Goal: Information Seeking & Learning: Learn about a topic

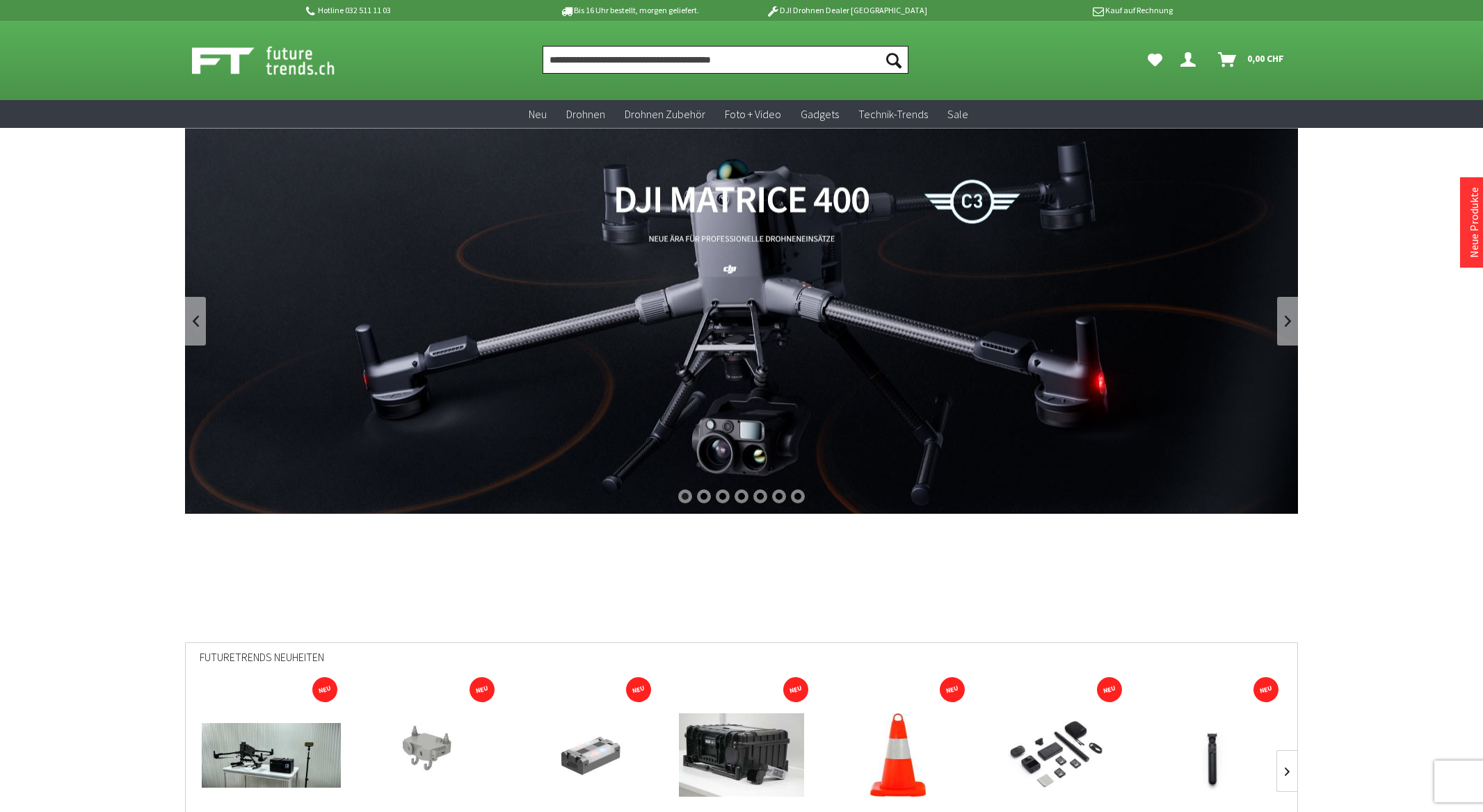
click at [653, 57] on input "Produkt, Marke, Kategorie, EAN, Artikelnummer…" at bounding box center [725, 60] width 366 height 28
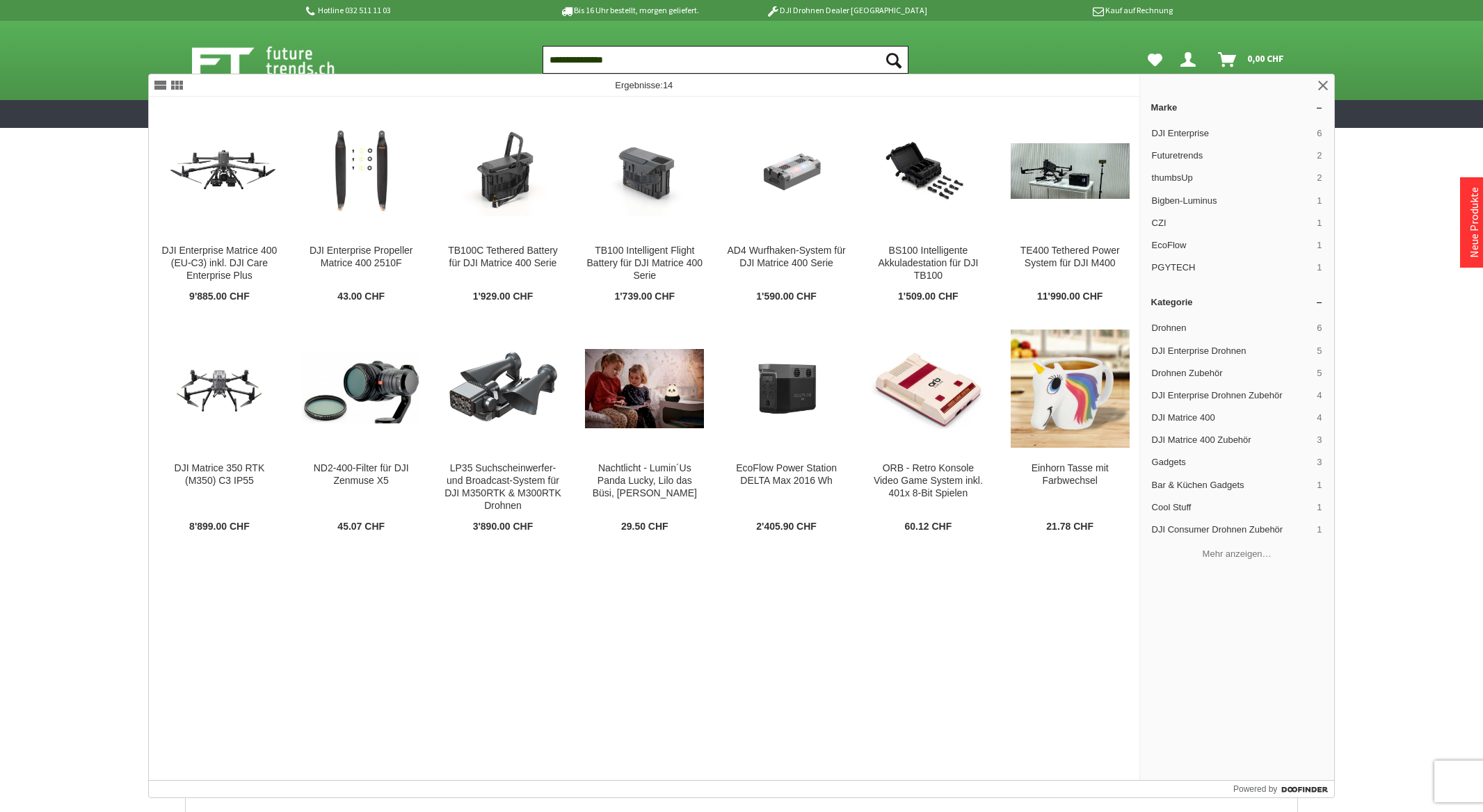
type input "**********"
click at [879, 46] on button "Suchen" at bounding box center [894, 60] width 29 height 28
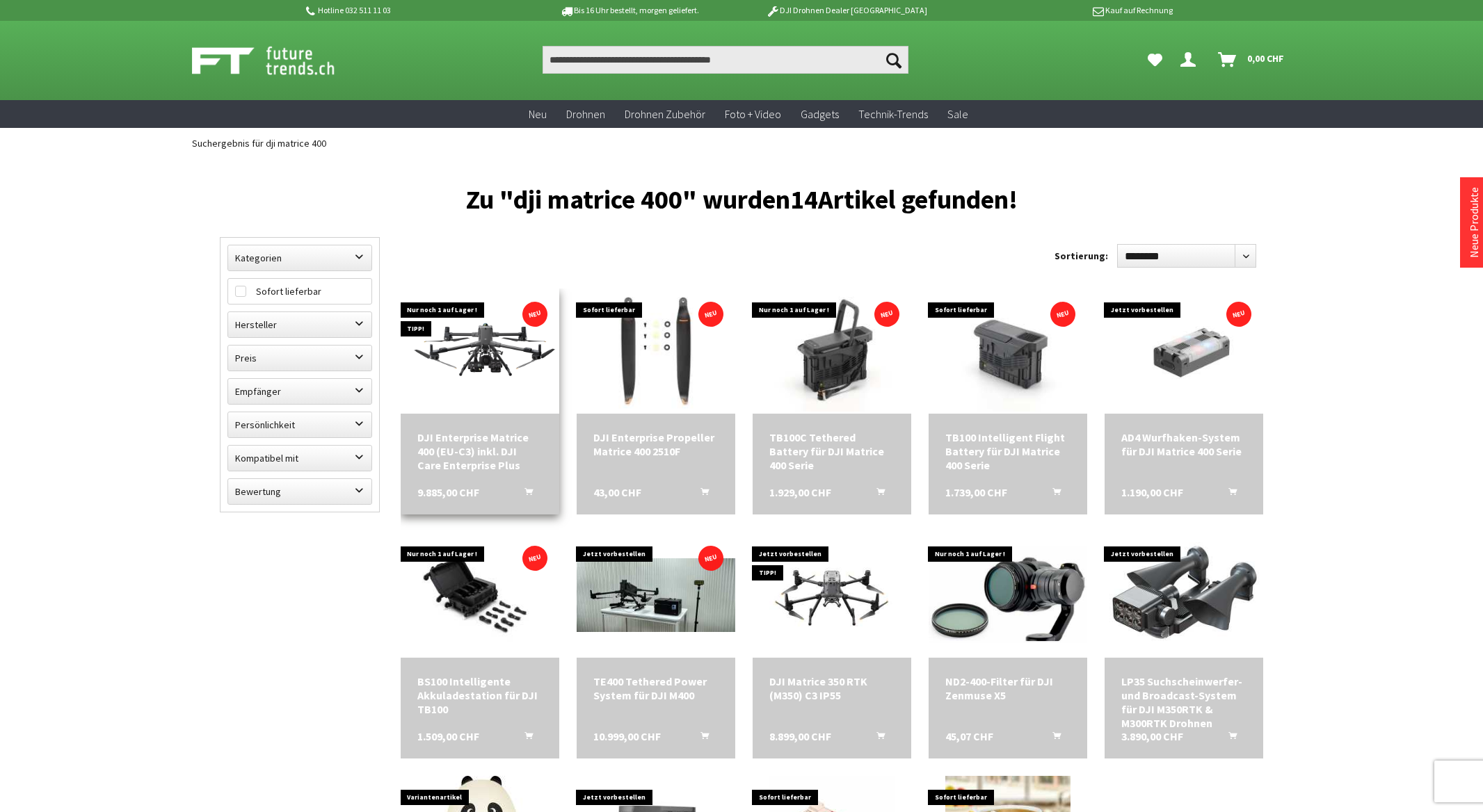
click at [443, 453] on div "DJI Enterprise Matrice 400 (EU-C3) inkl. DJI Care Enterprise Plus" at bounding box center [480, 452] width 126 height 42
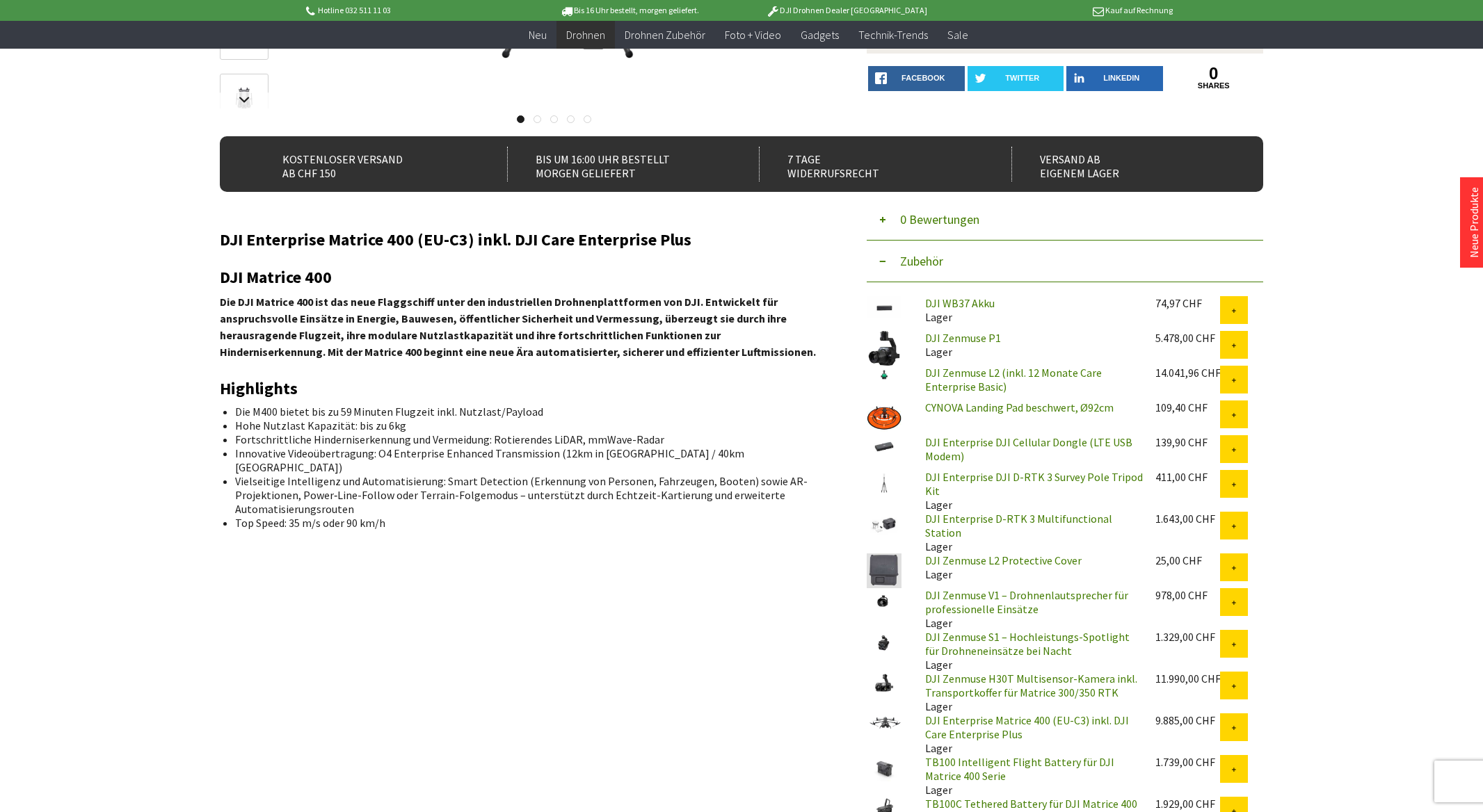
scroll to position [348, 0]
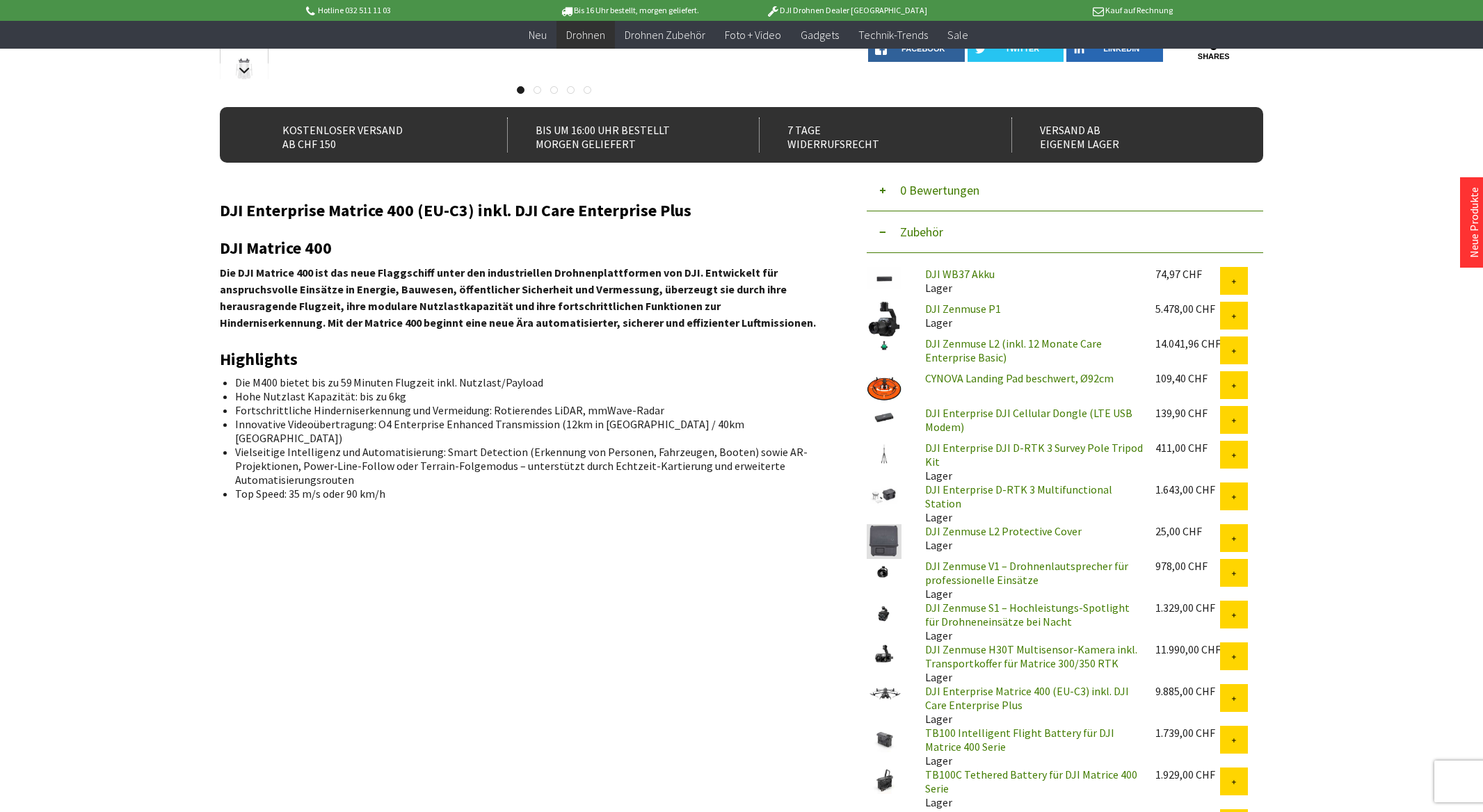
click at [944, 342] on link "DJI Zenmuse L2 (inkl. 12 Monate Care Enterprise Basic)" at bounding box center [1013, 351] width 176 height 28
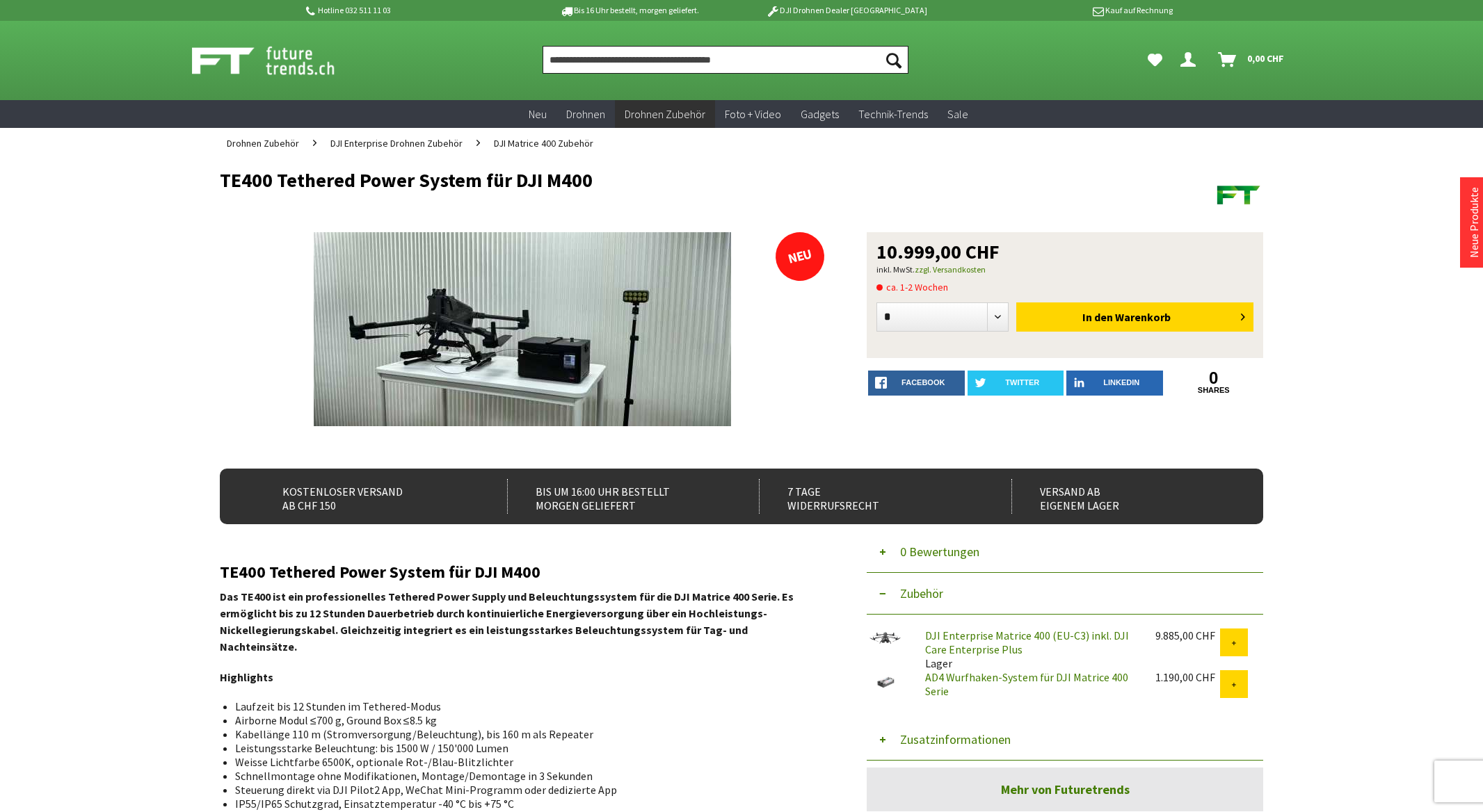
click at [753, 60] on input "Produkt, Marke, Kategorie, EAN, Artikelnummer…" at bounding box center [725, 60] width 366 height 28
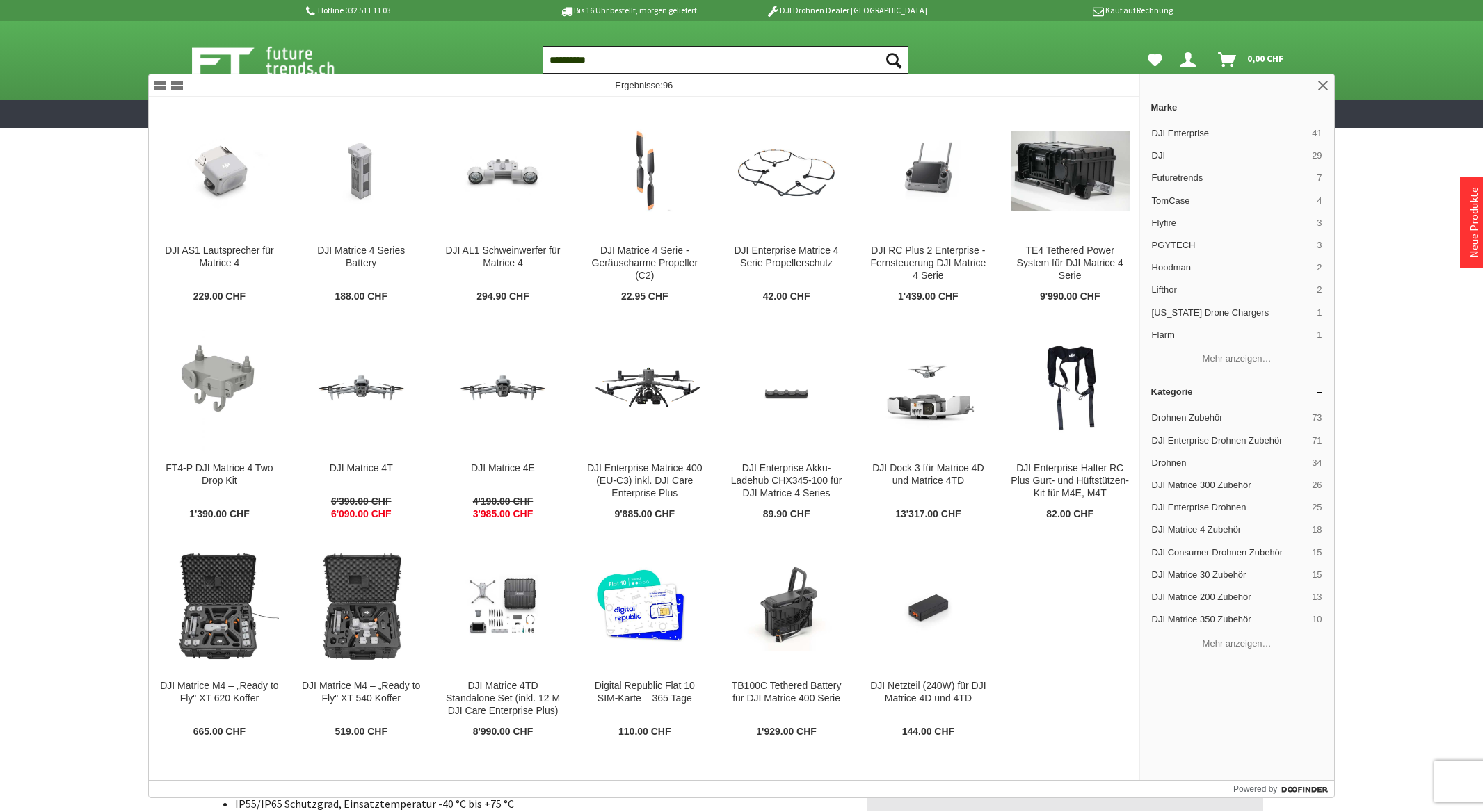
type input "**********"
click at [879, 46] on button "Suchen" at bounding box center [894, 60] width 29 height 28
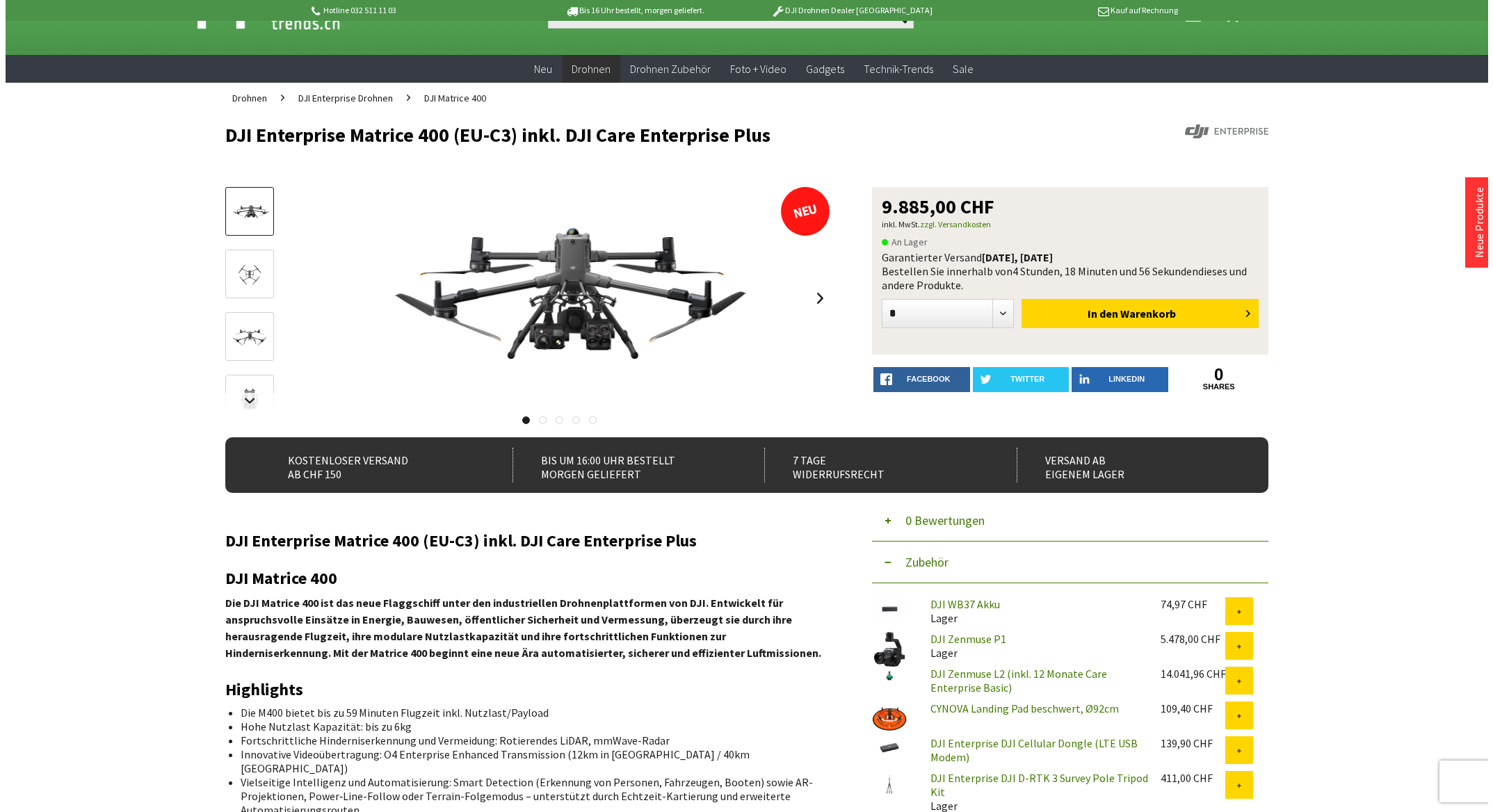
scroll to position [70, 0]
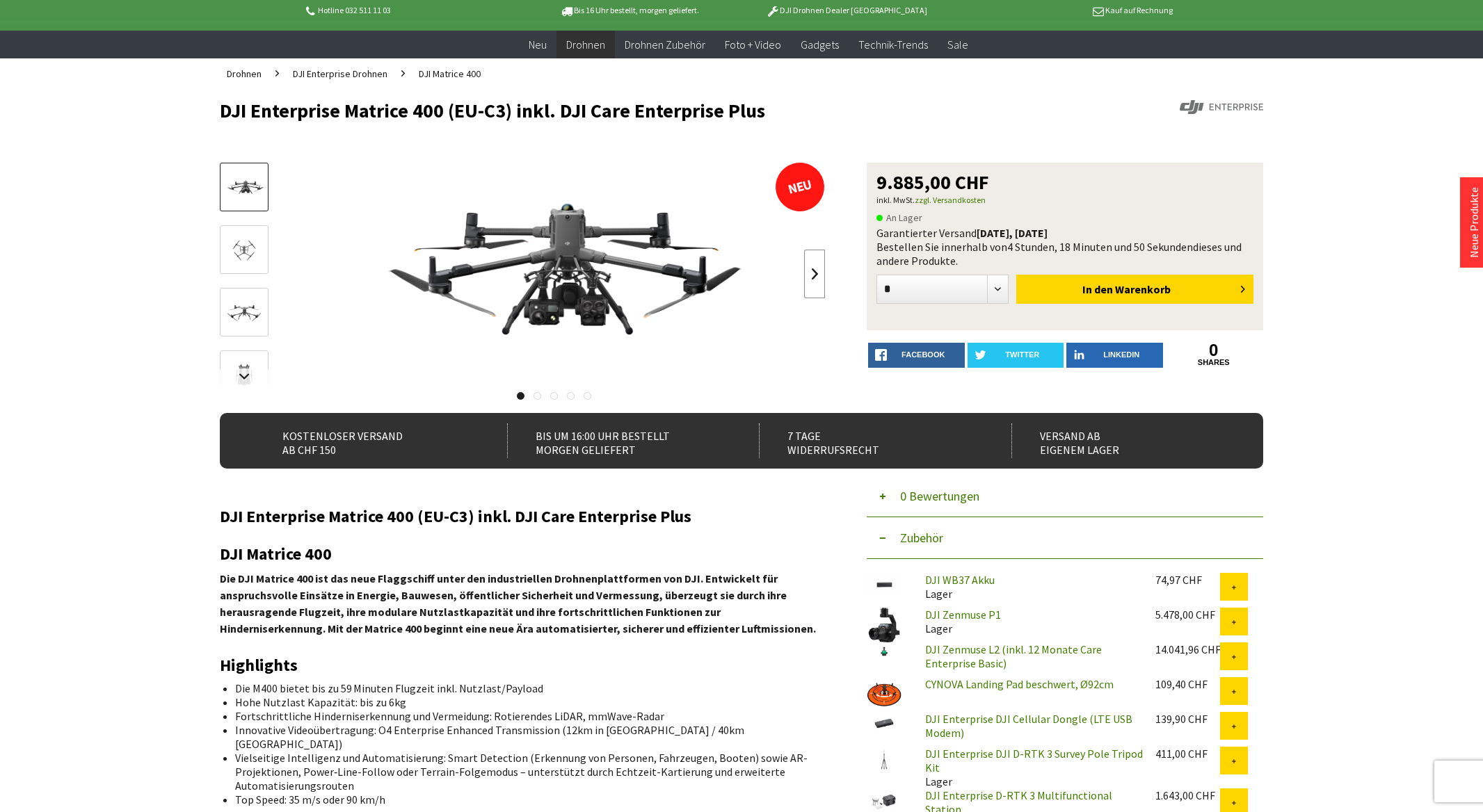
click at [807, 273] on link at bounding box center [814, 274] width 21 height 49
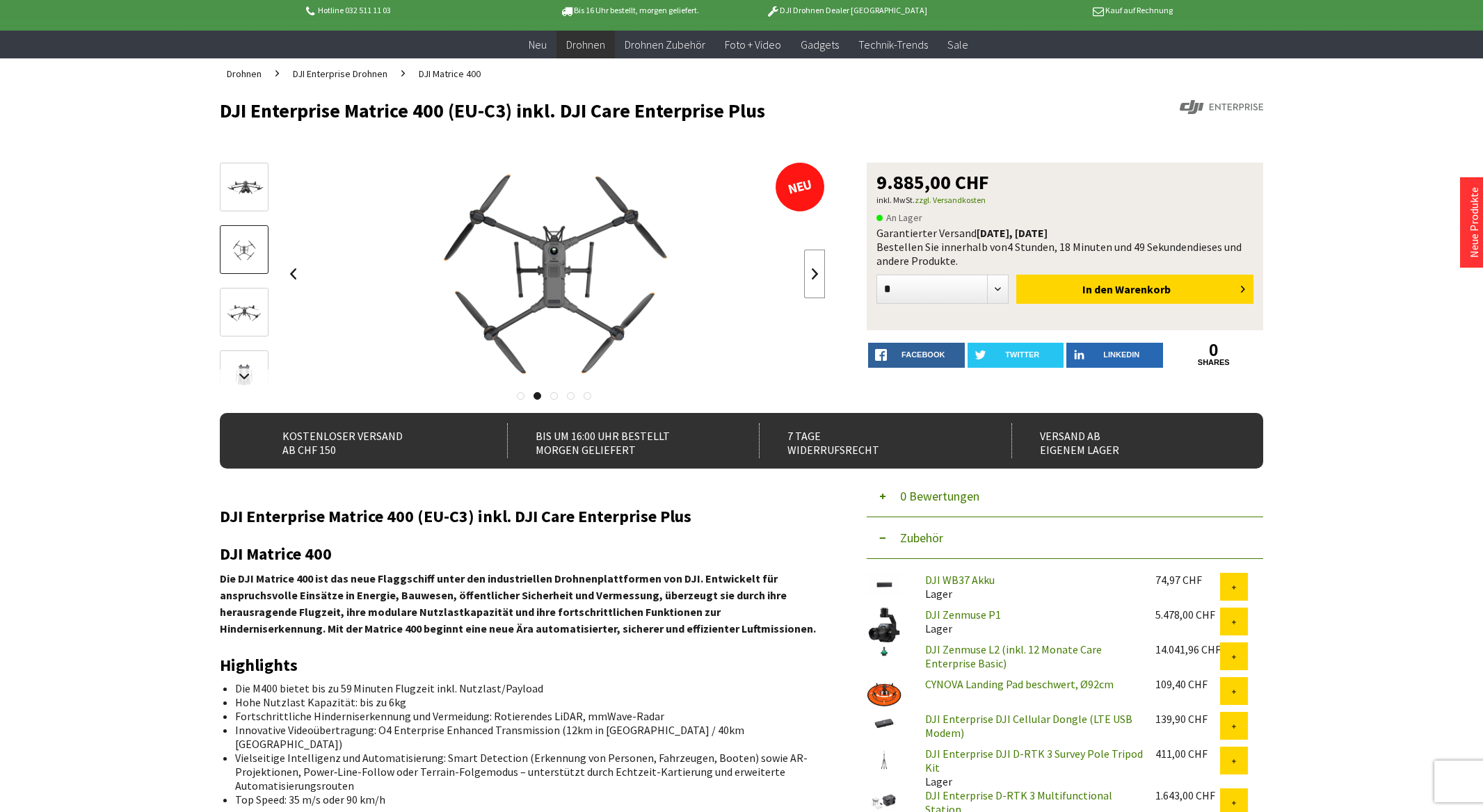
click at [807, 273] on link at bounding box center [814, 274] width 21 height 49
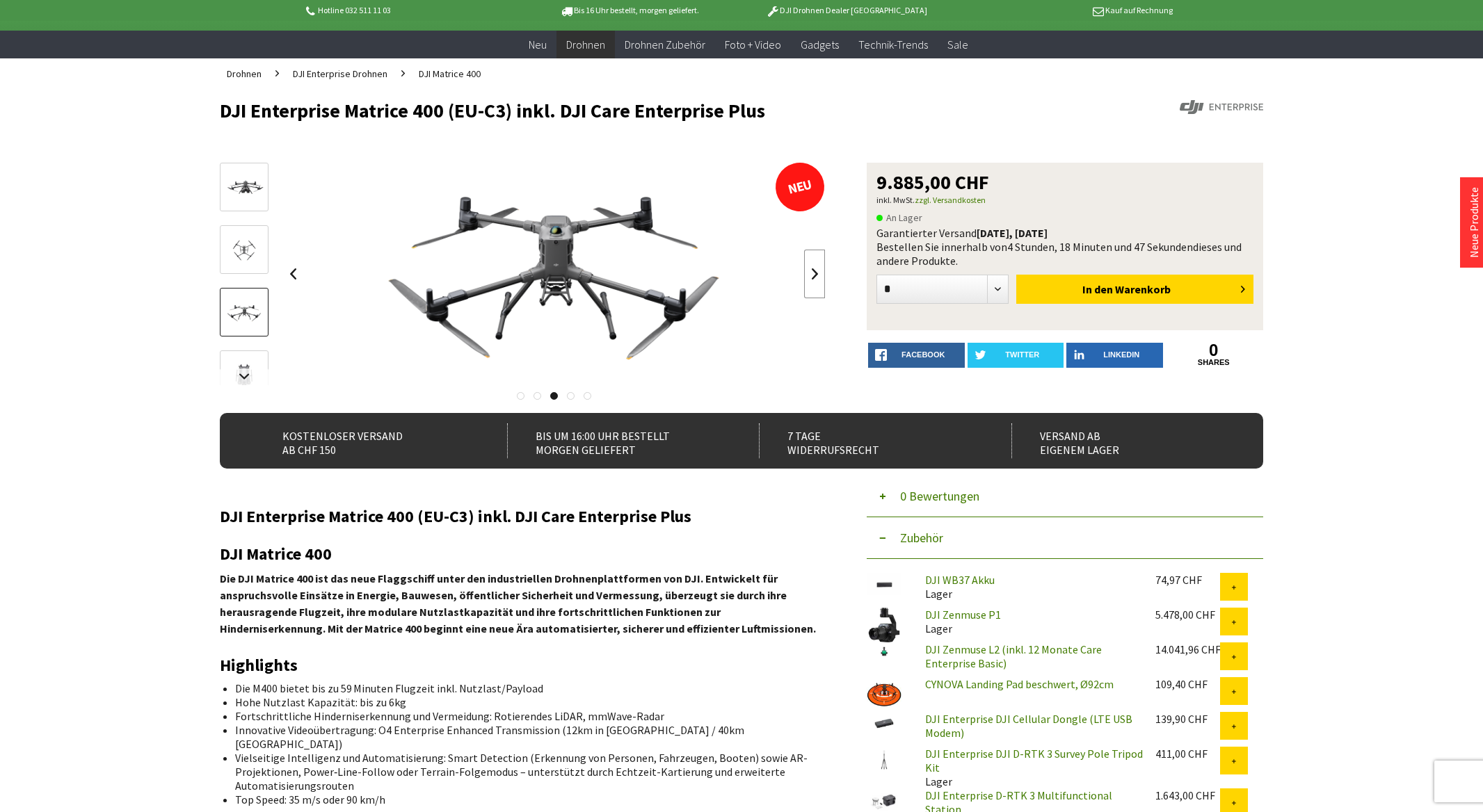
click at [807, 273] on link at bounding box center [814, 274] width 21 height 49
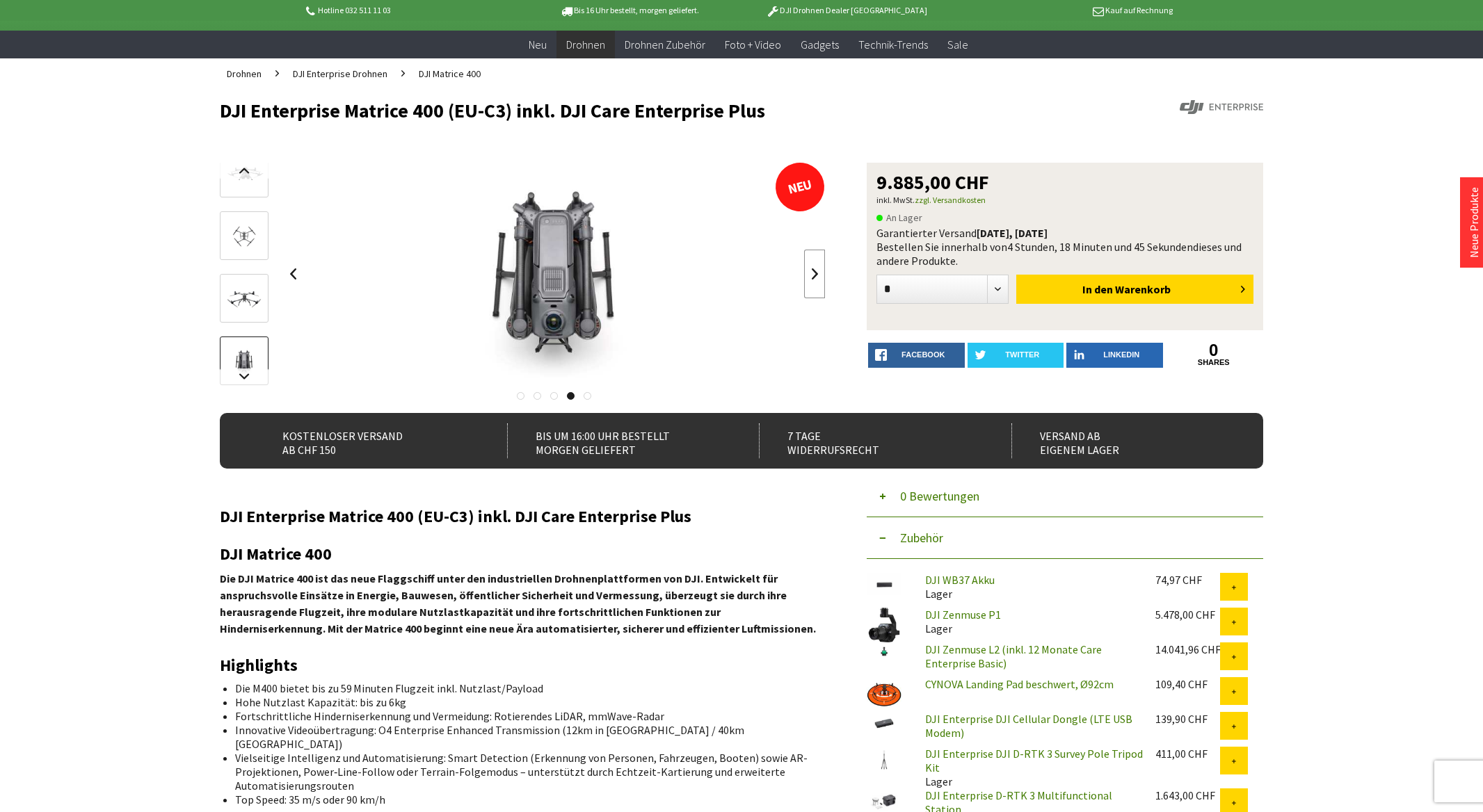
click at [807, 273] on link at bounding box center [814, 274] width 21 height 49
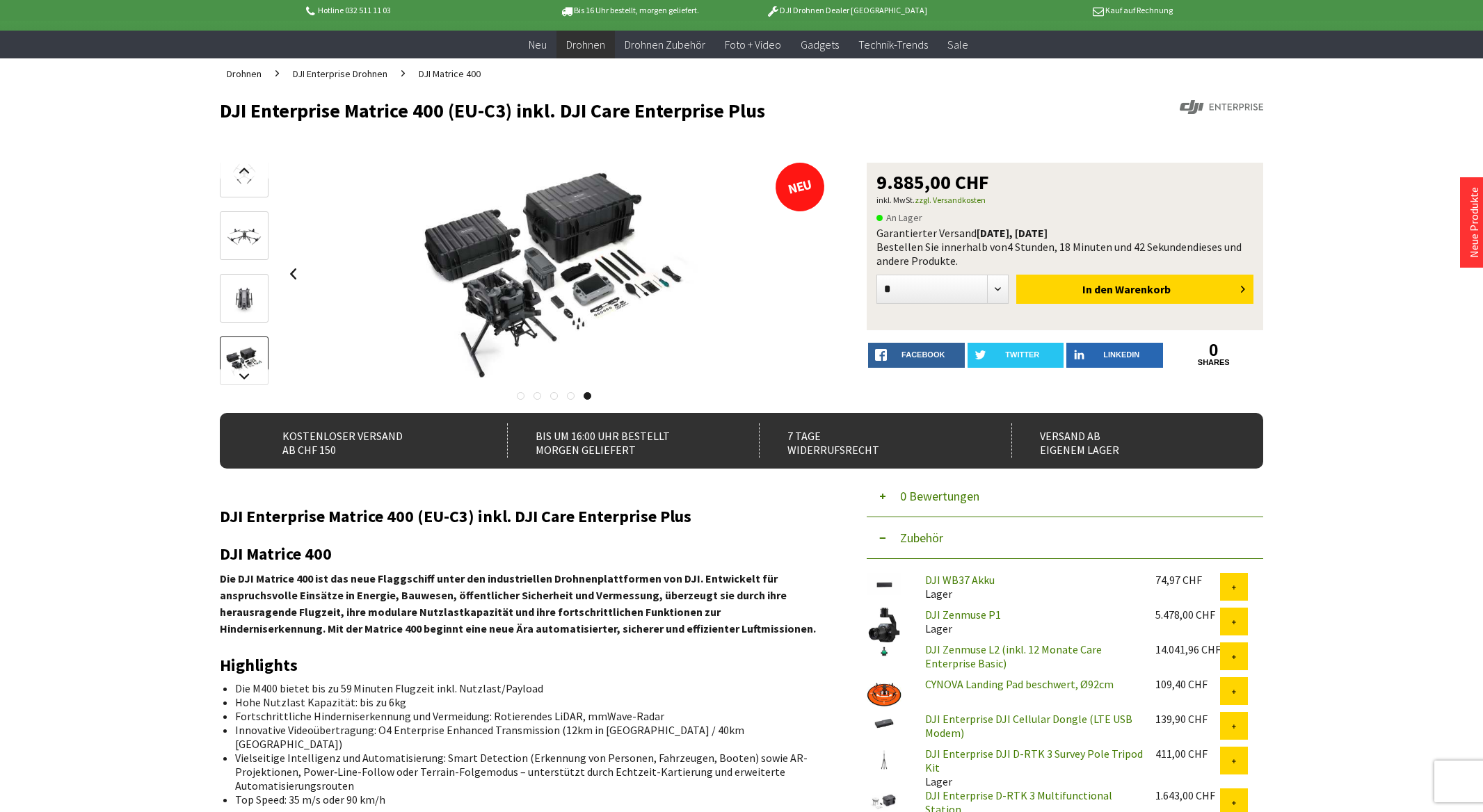
click at [807, 273] on div at bounding box center [554, 273] width 543 height 222
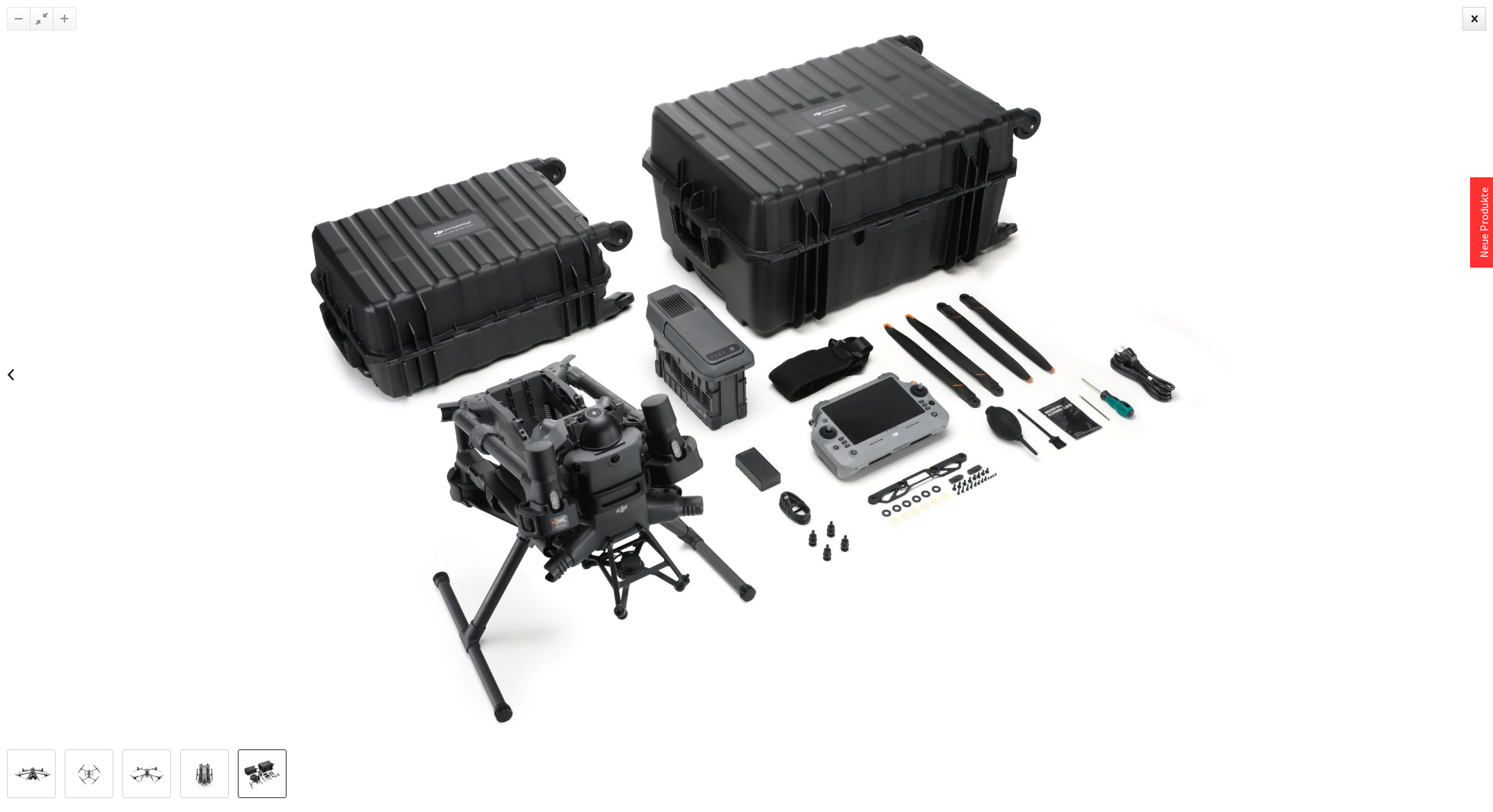
click at [151, 773] on img at bounding box center [147, 774] width 40 height 23
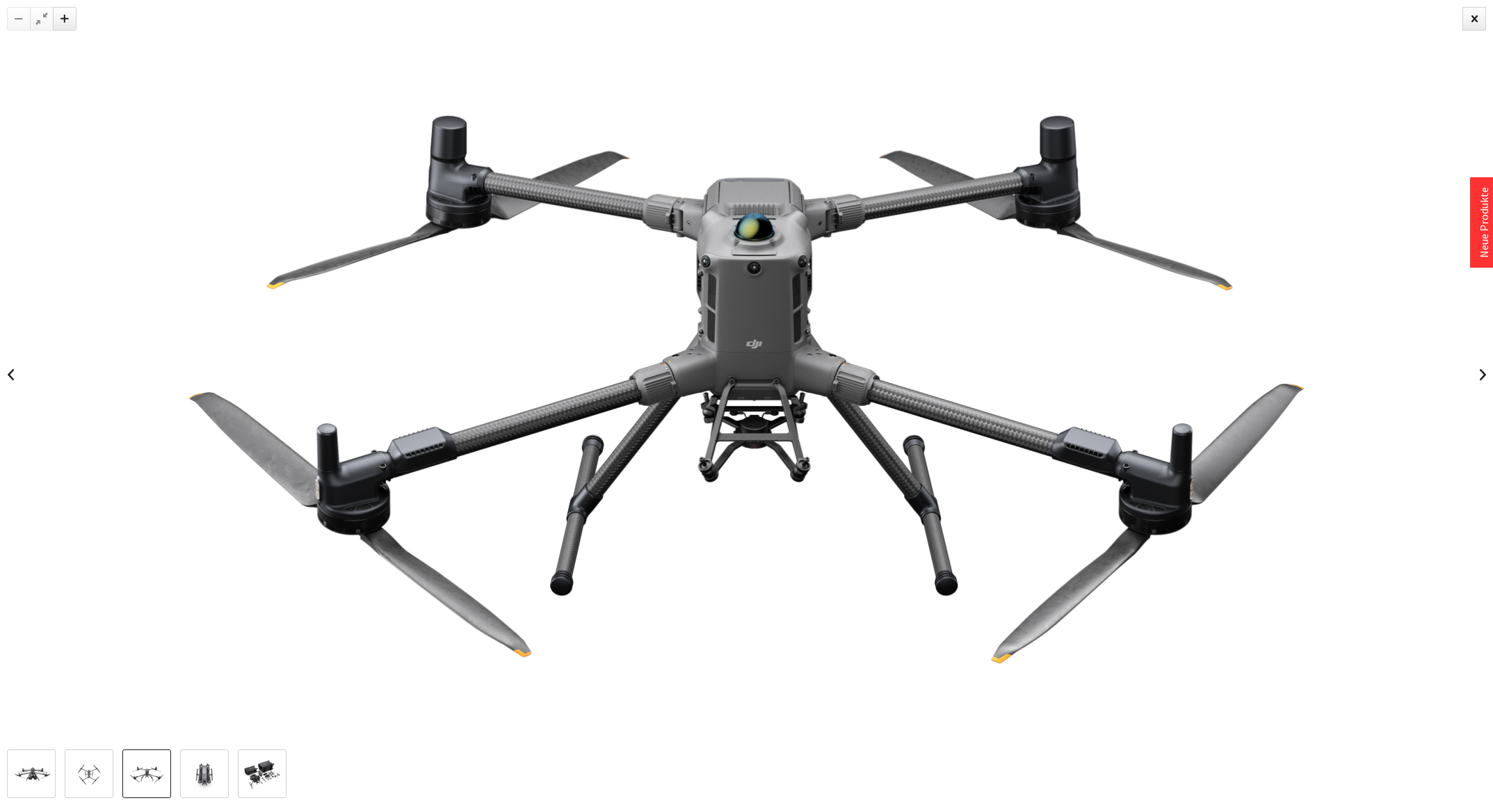
click at [87, 777] on img at bounding box center [89, 774] width 40 height 23
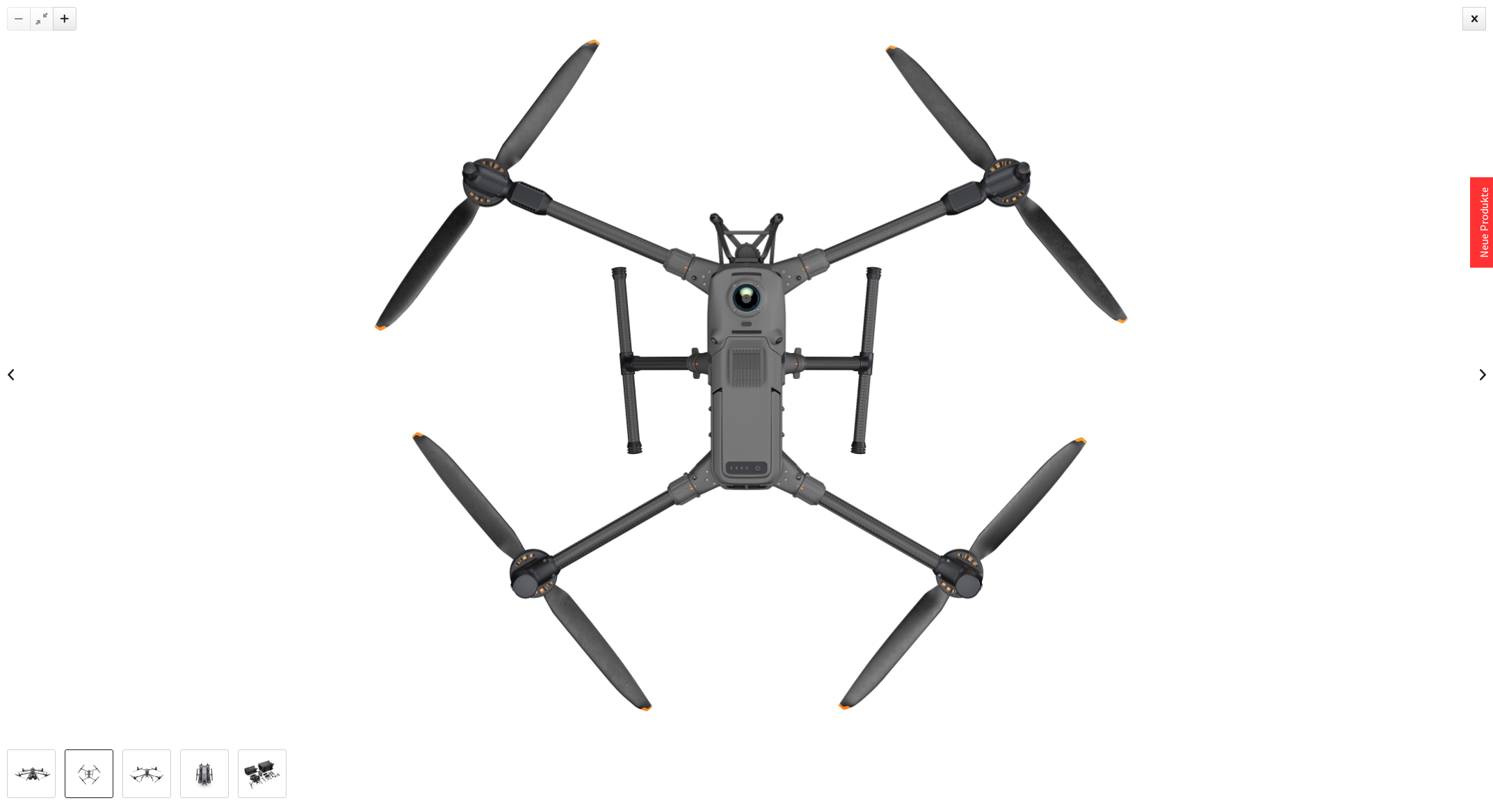
click at [45, 772] on img at bounding box center [31, 774] width 40 height 23
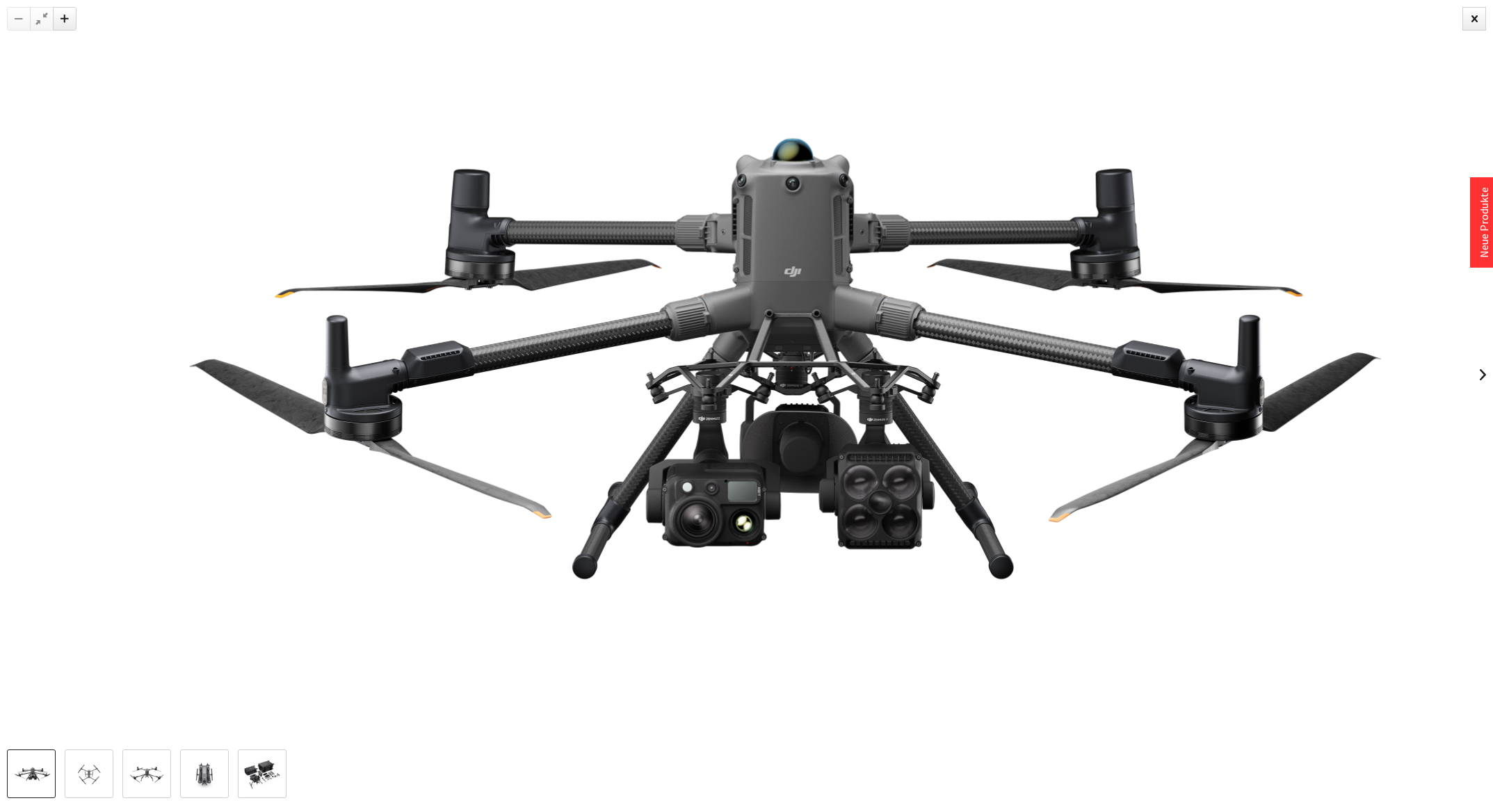
click at [103, 781] on img at bounding box center [89, 774] width 40 height 23
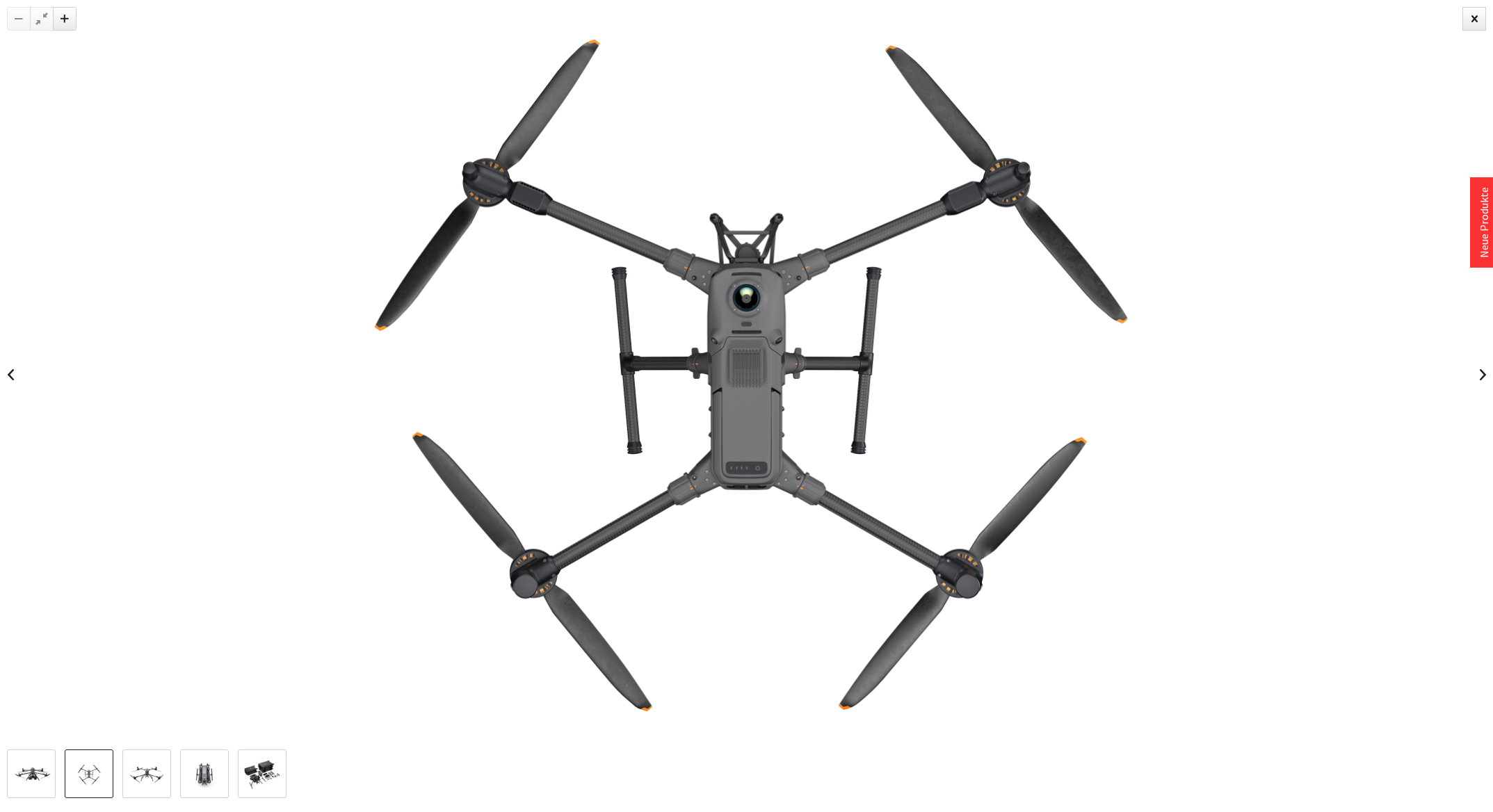
click at [161, 777] on img at bounding box center [147, 774] width 40 height 23
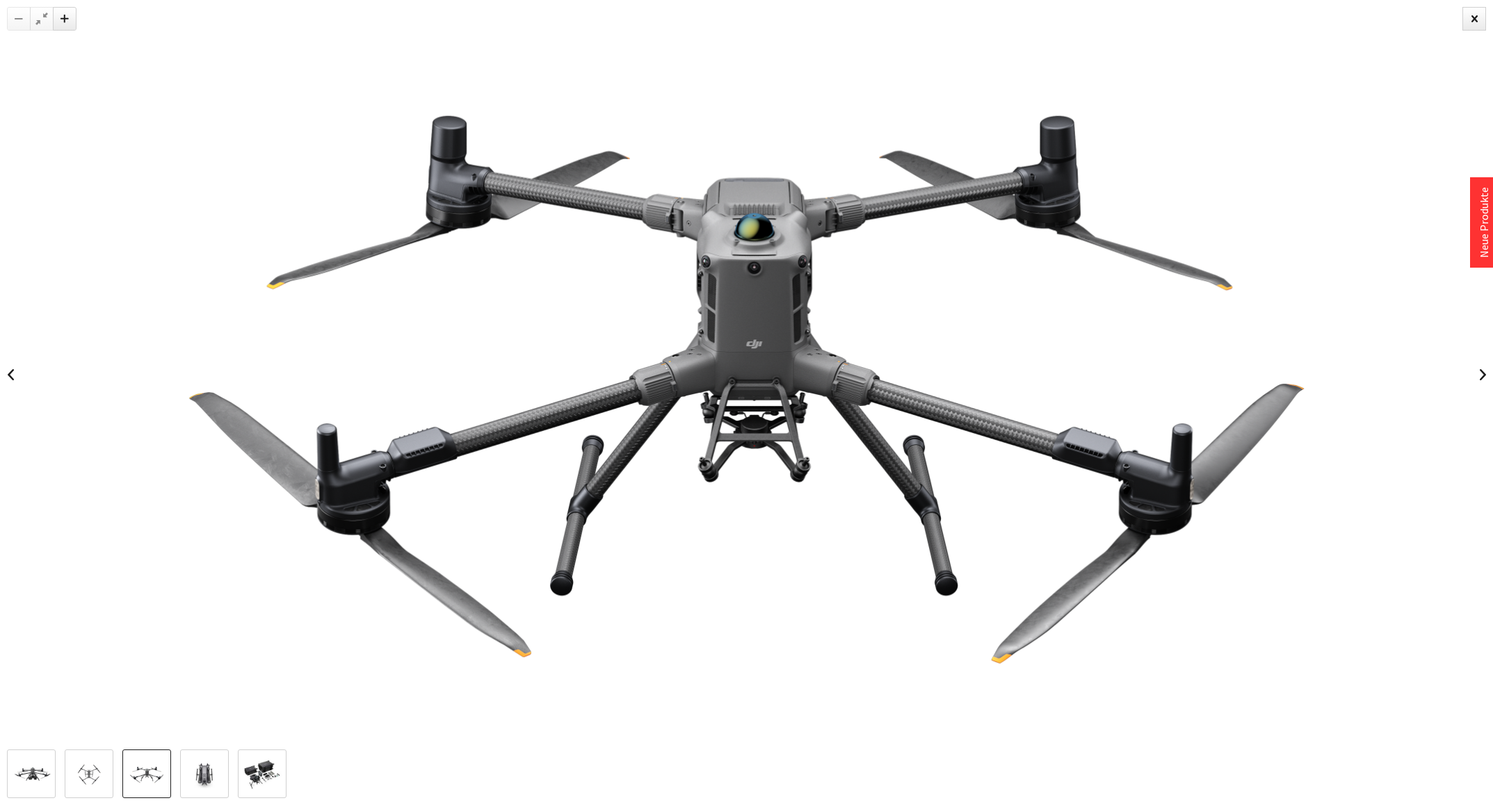
click at [192, 776] on img at bounding box center [204, 774] width 40 height 31
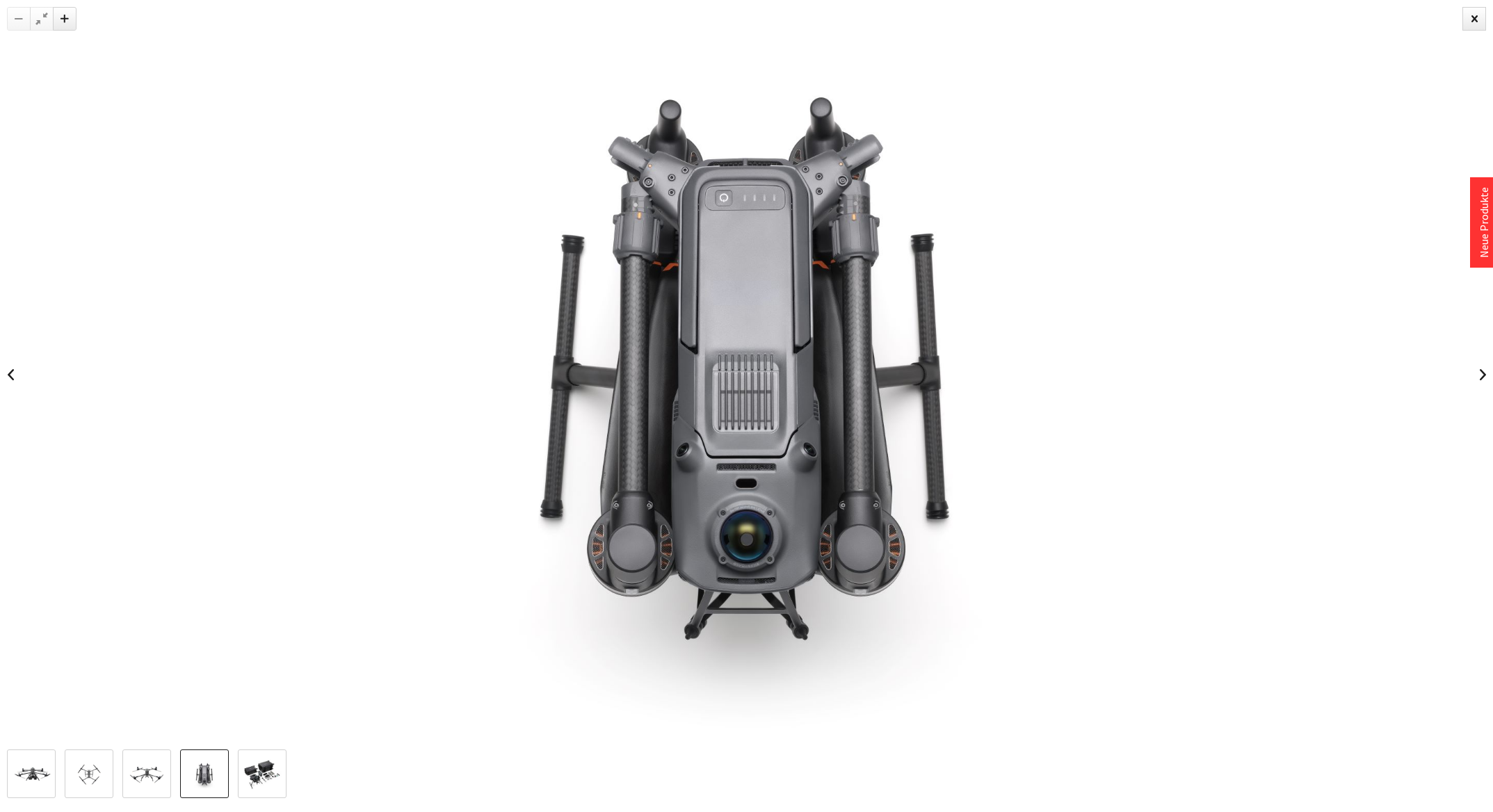
click at [251, 777] on img at bounding box center [262, 774] width 40 height 31
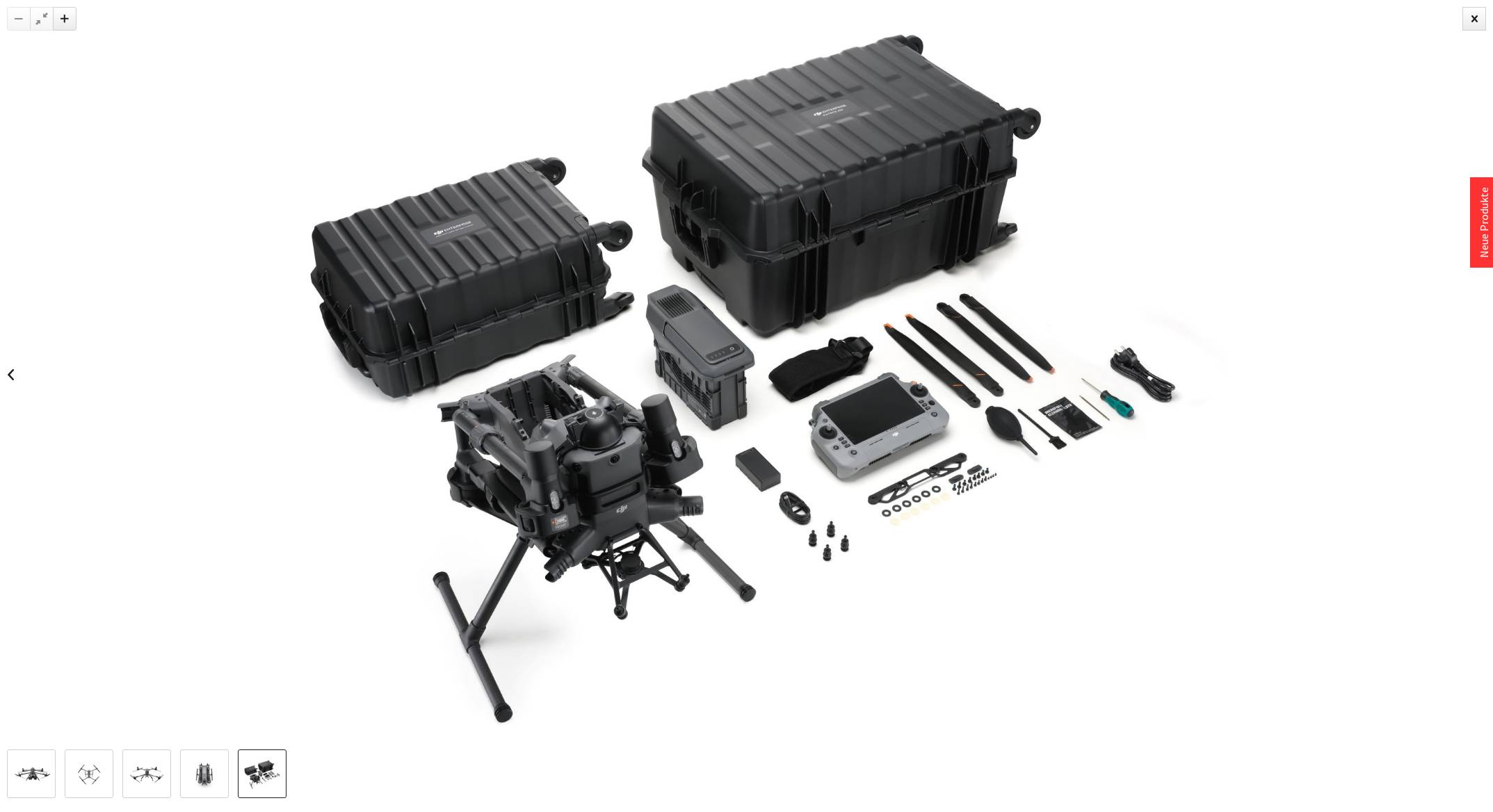
click at [42, 768] on img at bounding box center [31, 774] width 40 height 23
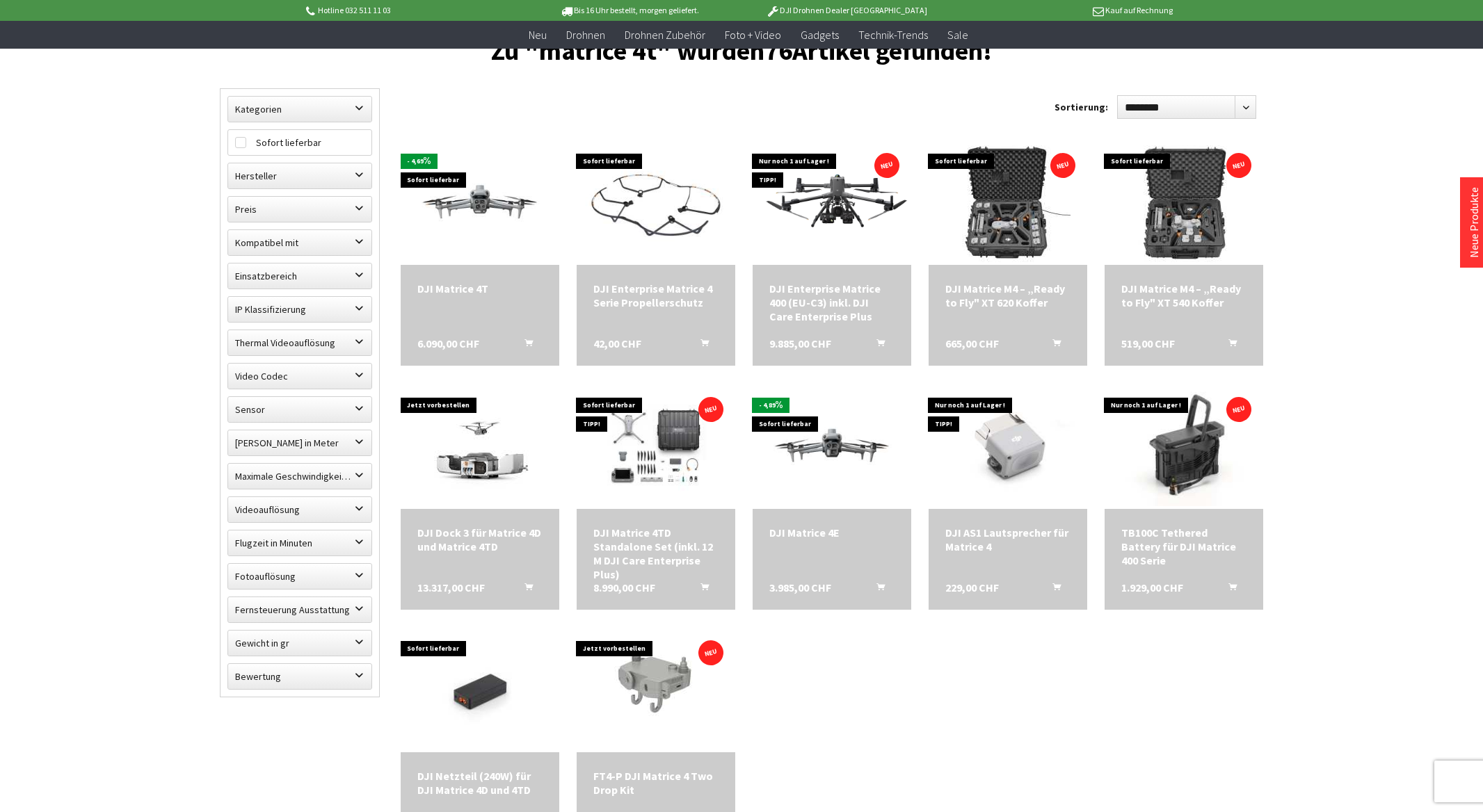
scroll to position [139, 0]
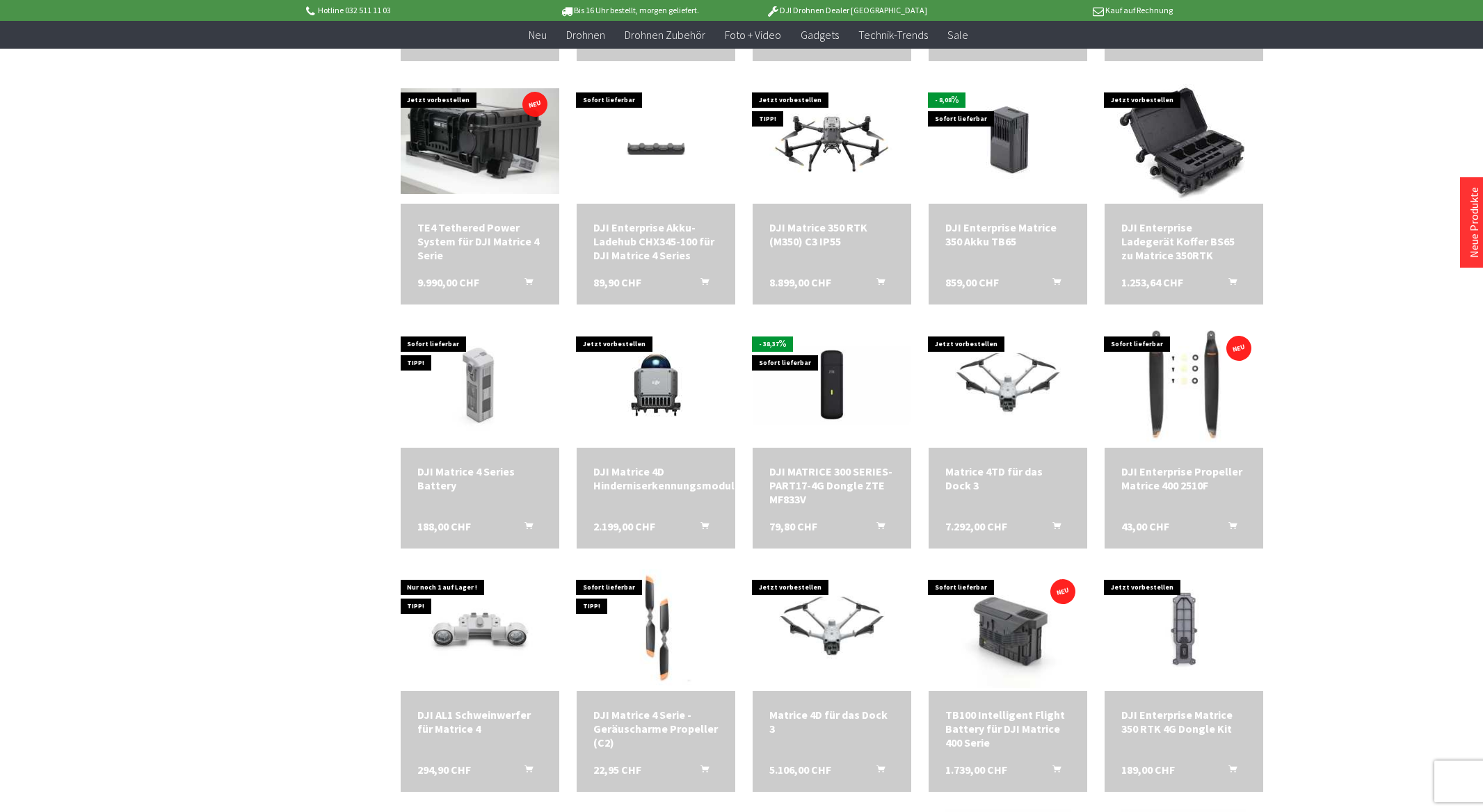
scroll to position [1043, 0]
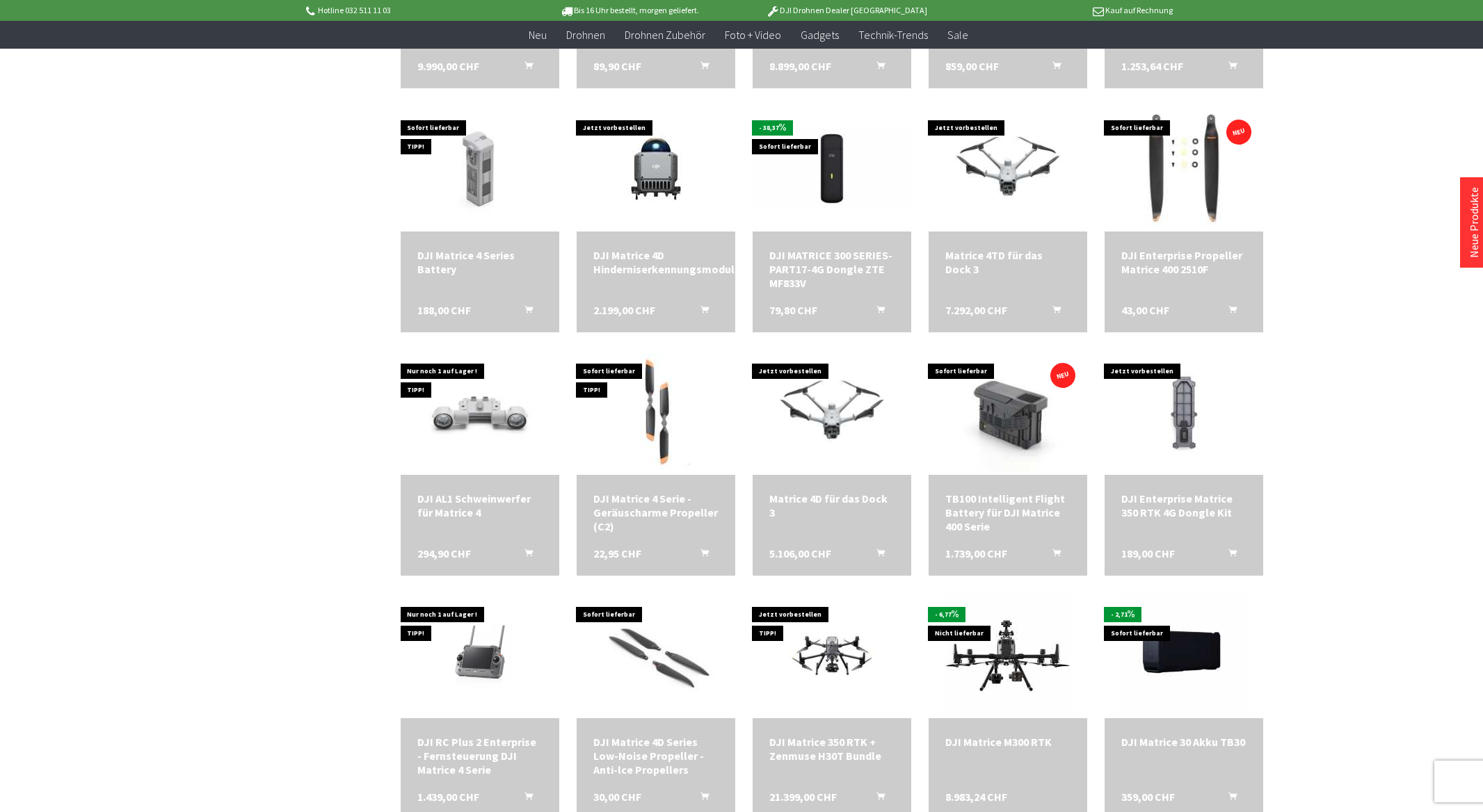
scroll to position [1182, 0]
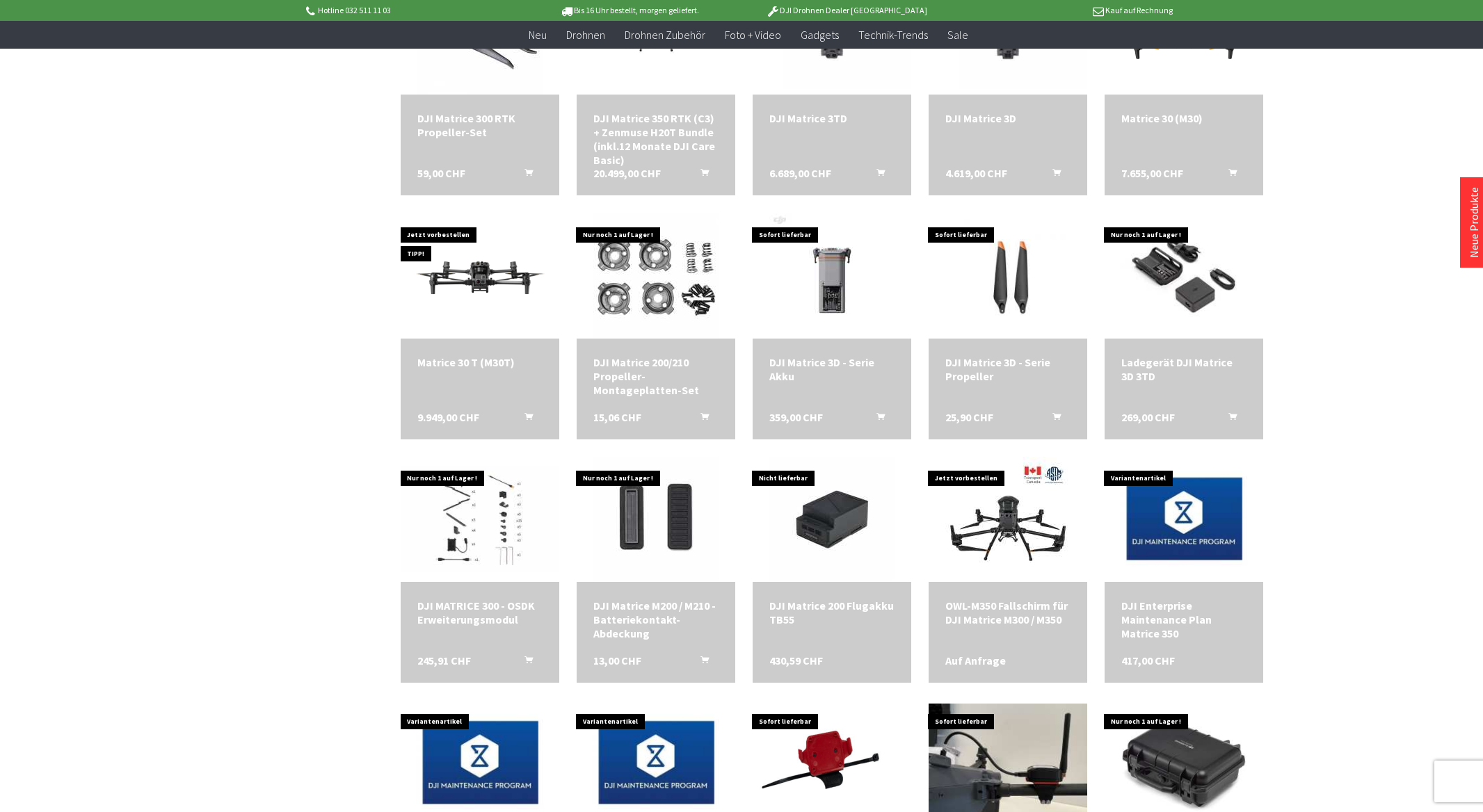
scroll to position [2016, 0]
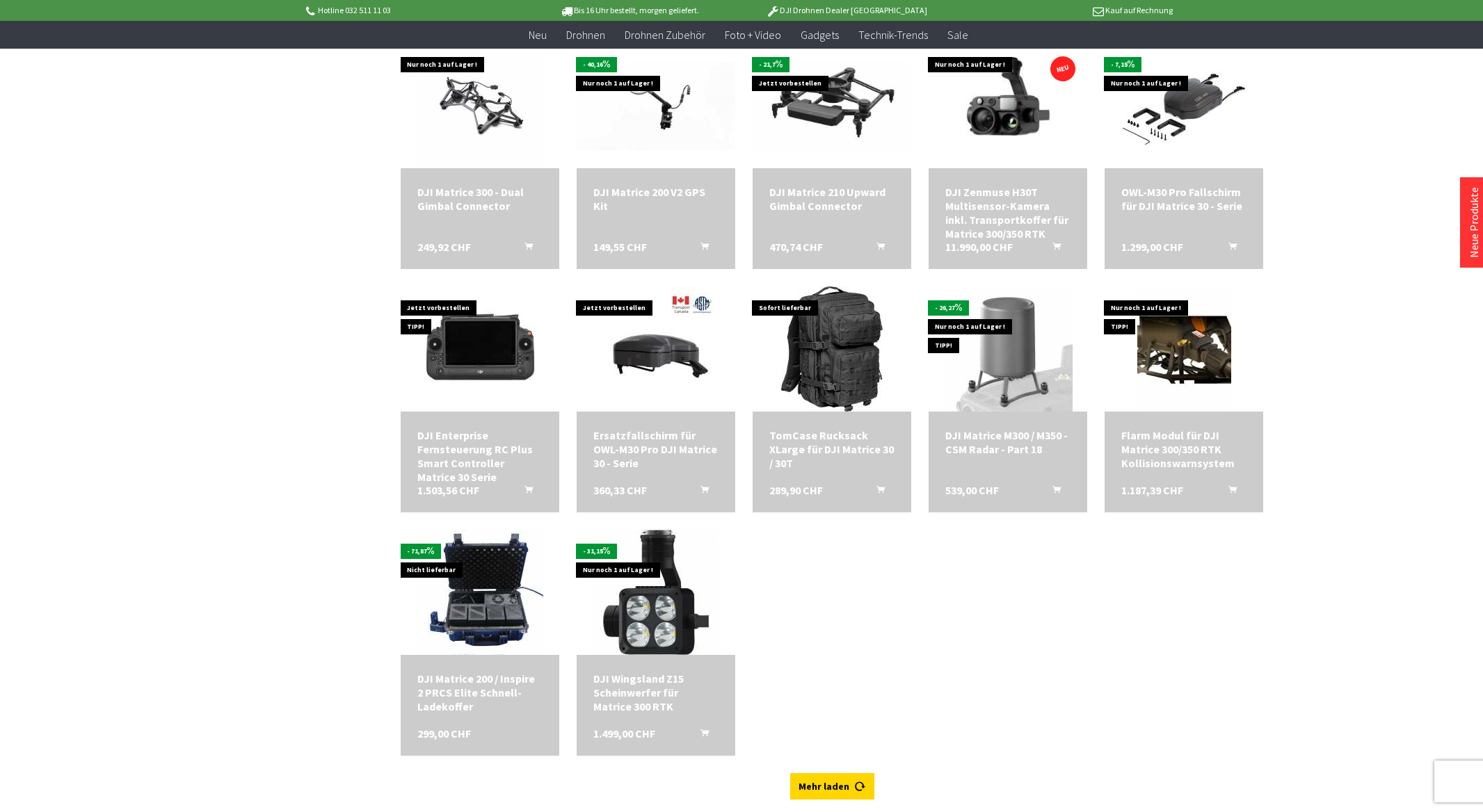
scroll to position [3129, 0]
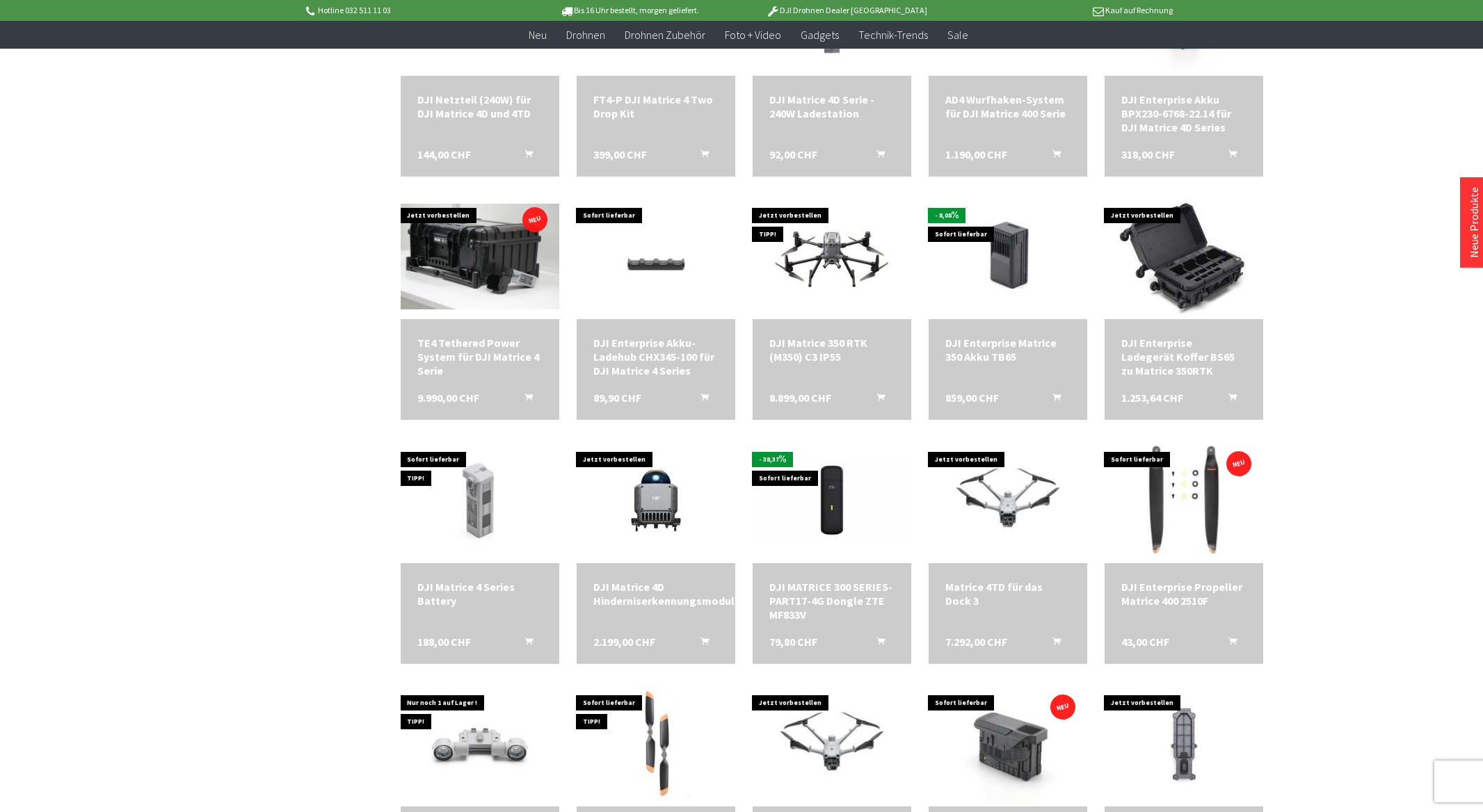
scroll to position [765, 0]
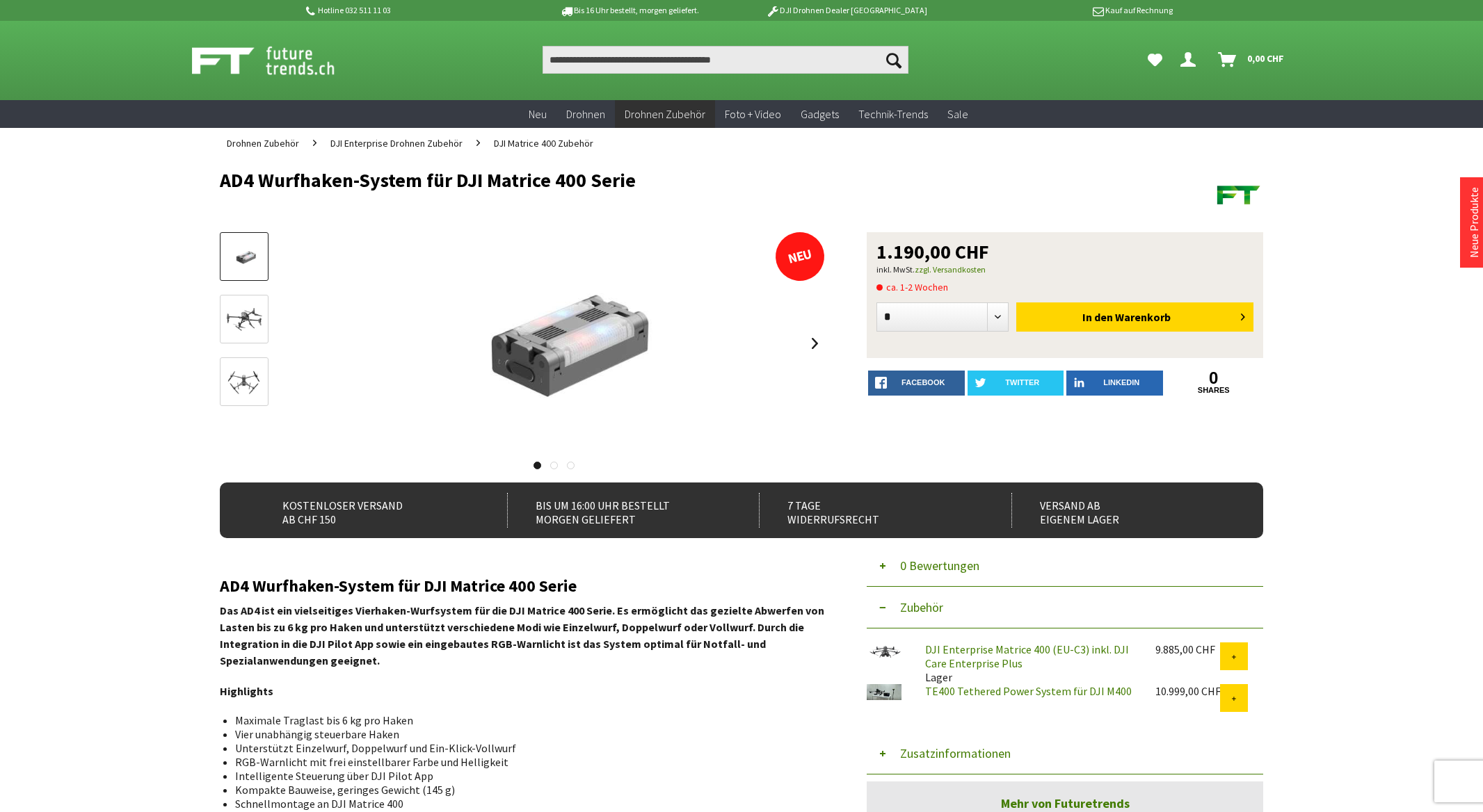
scroll to position [70, 0]
